Goal: Transaction & Acquisition: Purchase product/service

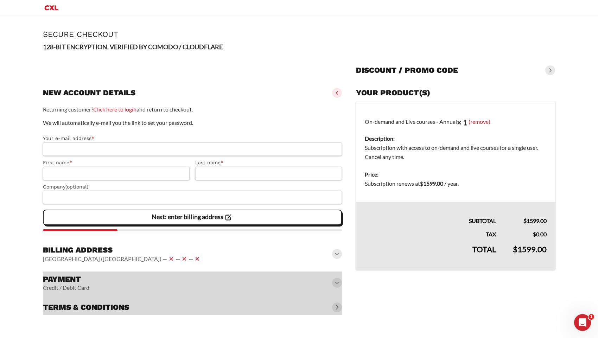
drag, startPoint x: 234, startPoint y: 108, endPoint x: 241, endPoint y: 107, distance: 7.2
click at [234, 108] on p "Returning customer? Click here to login and return to checkout." at bounding box center [192, 109] width 299 height 9
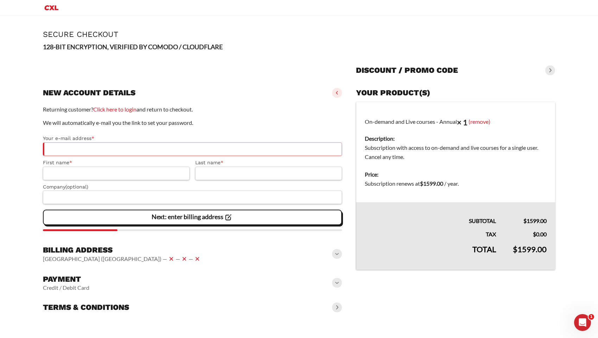
drag, startPoint x: 141, startPoint y: 146, endPoint x: 140, endPoint y: 161, distance: 15.1
click at [141, 146] on input "Your e-mail address *" at bounding box center [192, 149] width 299 height 13
drag, startPoint x: 137, startPoint y: 177, endPoint x: 202, endPoint y: 176, distance: 64.4
click at [138, 177] on input "First name *" at bounding box center [116, 173] width 147 height 13
drag, startPoint x: 224, startPoint y: 173, endPoint x: 217, endPoint y: 188, distance: 16.2
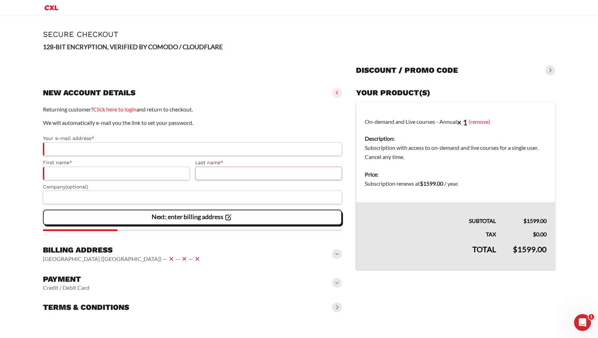
click at [224, 173] on input "Last name *" at bounding box center [268, 173] width 147 height 13
click at [204, 201] on input "Company (optional)" at bounding box center [192, 197] width 299 height 13
click at [222, 126] on p "We will automatically e-mail you the link to set your password." at bounding box center [192, 122] width 299 height 9
drag, startPoint x: 528, startPoint y: 221, endPoint x: 523, endPoint y: 249, distance: 28.2
click at [545, 221] on bdi "$ 289.00" at bounding box center [537, 220] width 20 height 7
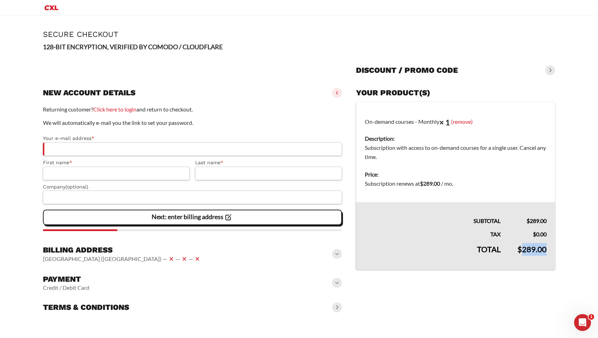
drag, startPoint x: 520, startPoint y: 253, endPoint x: 553, endPoint y: 251, distance: 32.8
click at [552, 252] on td "$ 289.00" at bounding box center [532, 254] width 46 height 31
click at [516, 44] on p "128-BIT ENCRYPTION, VERIFIED BY COMODO / CLOUDFLARE" at bounding box center [299, 47] width 512 height 10
drag, startPoint x: 423, startPoint y: 29, endPoint x: 416, endPoint y: 27, distance: 8.1
click at [422, 29] on slot "Page Secure Checkout 128-BIT ENCRYPTION, VERIFIED BY COMODO / CLOUDFLARE Discou…" at bounding box center [299, 173] width 540 height 315
